Goal: Obtain resource: Obtain resource

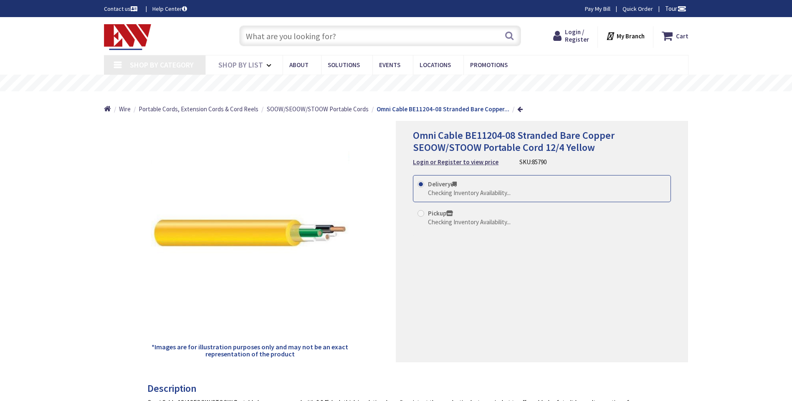
type input "[GEOGRAPHIC_DATA], [GEOGRAPHIC_DATA]"
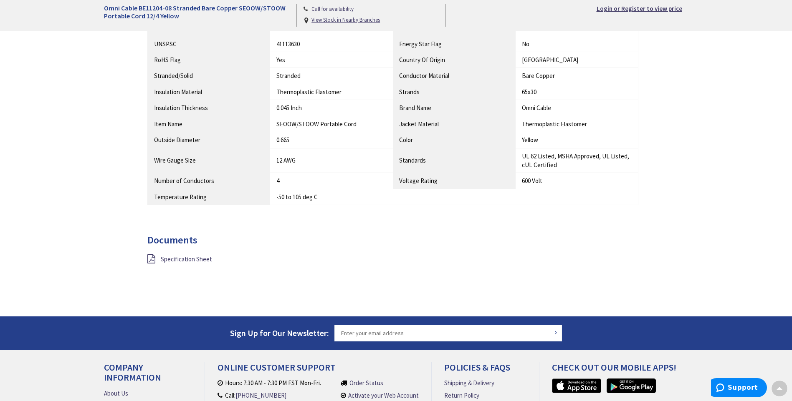
scroll to position [542, 0]
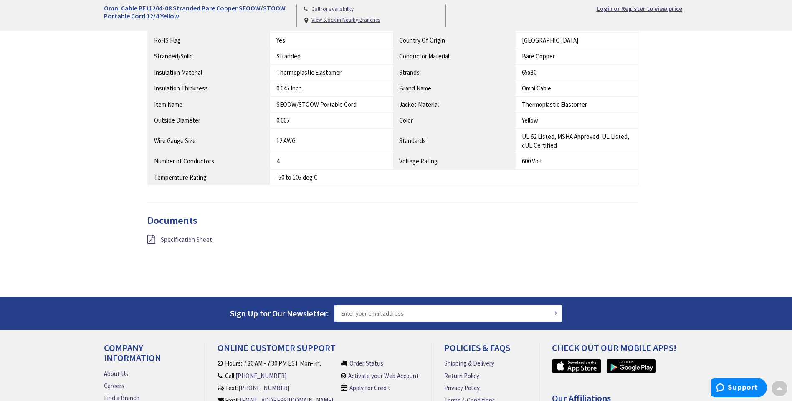
click at [194, 240] on span "Specification Sheet" at bounding box center [186, 240] width 51 height 8
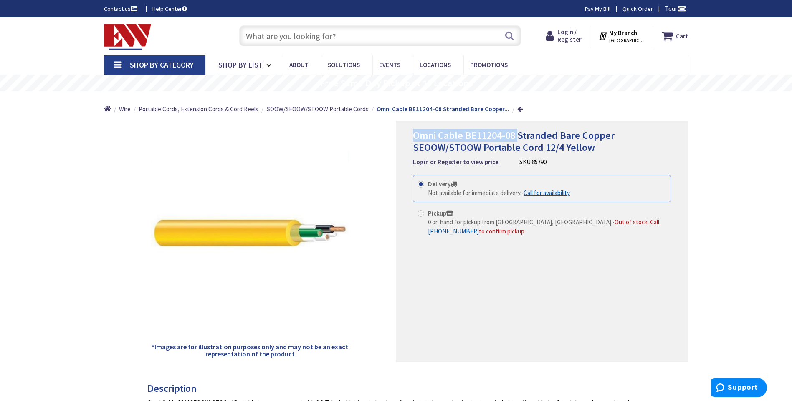
drag, startPoint x: 411, startPoint y: 134, endPoint x: 518, endPoint y: 140, distance: 107.0
click at [518, 140] on div "Omni Cable BE11204-08 Stranded Bare Copper SEOOW/STOOW Portable Cord 12/4 Yello…" at bounding box center [542, 242] width 292 height 242
drag, startPoint x: 518, startPoint y: 140, endPoint x: 510, endPoint y: 136, distance: 8.8
copy span "Omni Cable BE11204-08"
